Goal: Contribute content

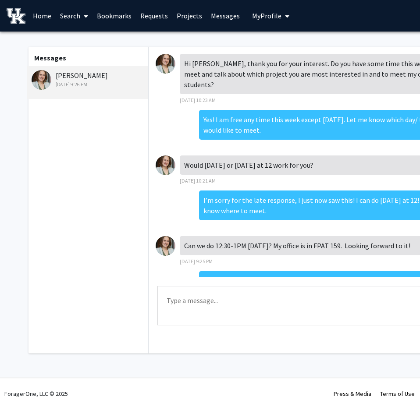
scroll to position [26, 0]
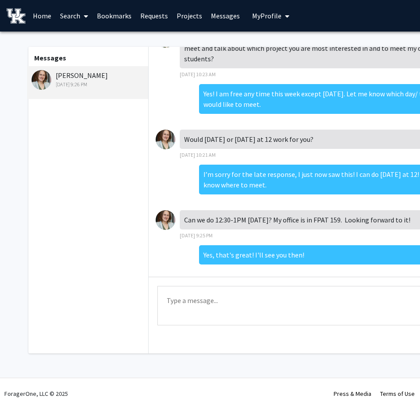
click at [194, 15] on link "Projects" at bounding box center [189, 15] width 34 height 31
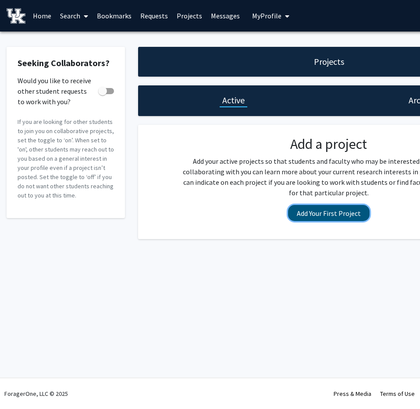
click at [328, 210] on button "Add Your First Project" at bounding box center [329, 213] width 82 height 16
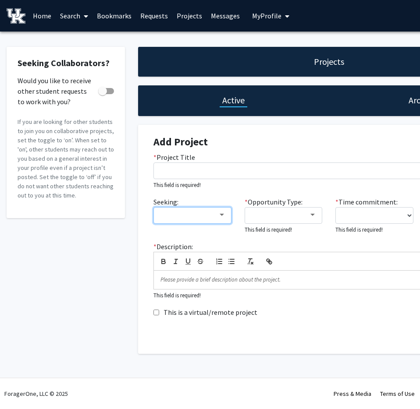
click at [213, 222] on mat-select at bounding box center [192, 215] width 78 height 17
click at [214, 217] on div at bounding box center [188, 215] width 59 height 11
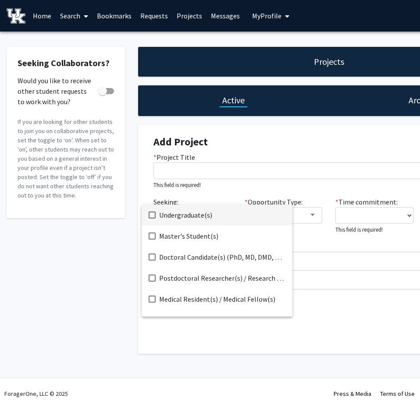
click at [235, 180] on div at bounding box center [210, 204] width 420 height 409
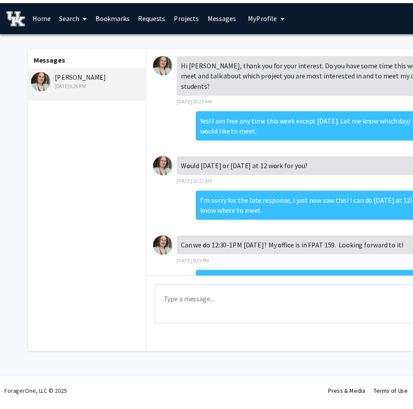
scroll to position [26, 0]
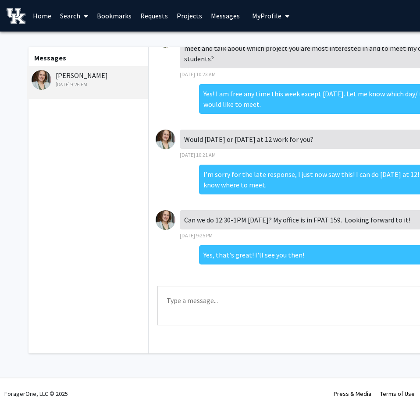
click at [43, 16] on link "Home" at bounding box center [41, 15] width 27 height 31
